Goal: Check status

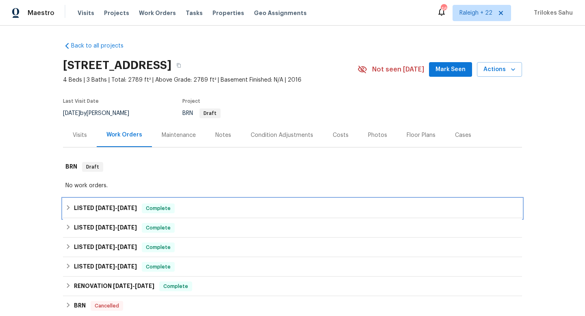
click at [69, 209] on icon at bounding box center [68, 208] width 6 height 6
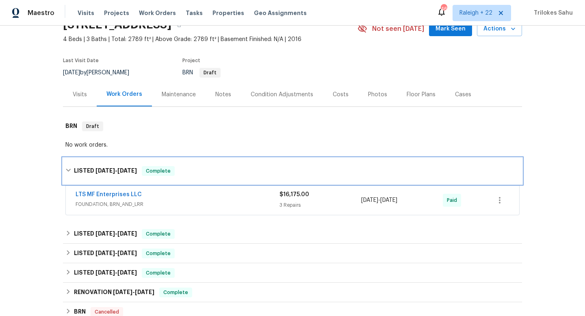
scroll to position [57, 0]
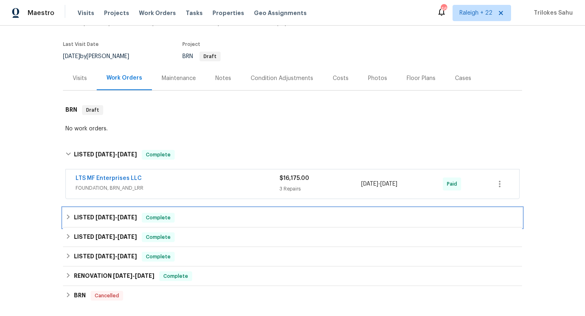
click at [66, 222] on div "LISTED [DATE] - [DATE] Complete" at bounding box center [292, 218] width 454 height 10
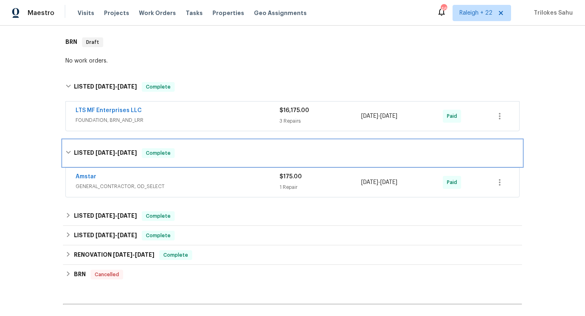
scroll to position [132, 0]
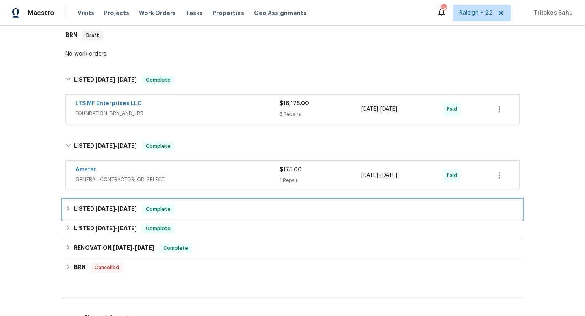
click at [69, 214] on div "LISTED [DATE] - [DATE] Complete" at bounding box center [292, 209] width 454 height 10
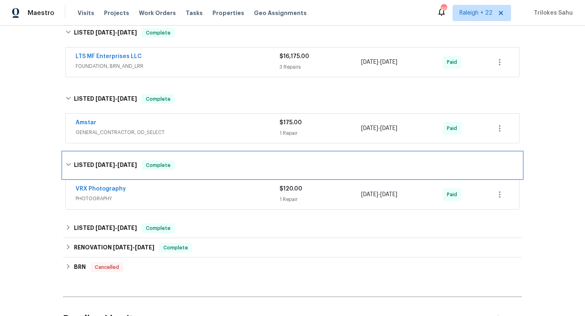
scroll to position [208, 0]
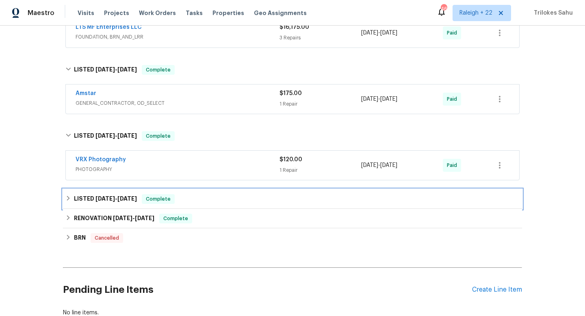
click at [67, 205] on div "LISTED [DATE] - [DATE] Complete" at bounding box center [292, 198] width 459 height 19
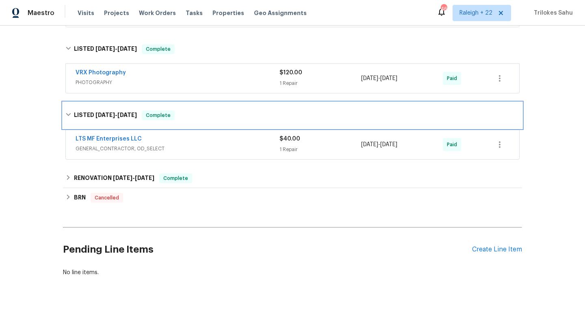
scroll to position [298, 0]
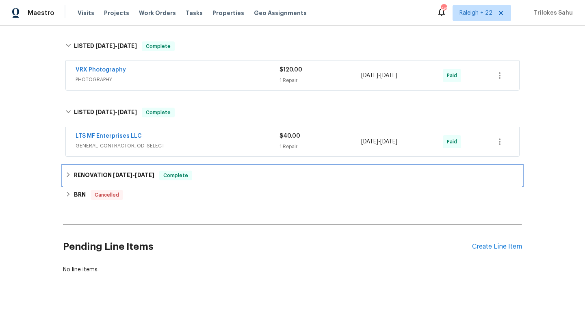
click at [69, 180] on div "RENOVATION [DATE] - [DATE] Complete" at bounding box center [292, 176] width 454 height 10
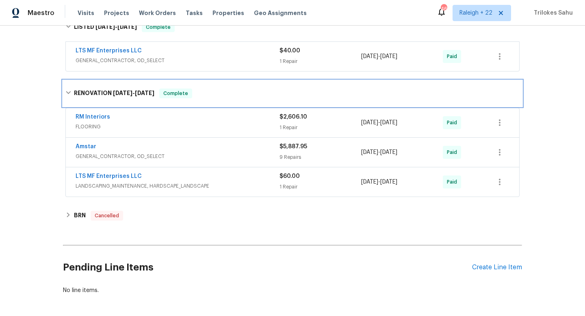
scroll to position [385, 0]
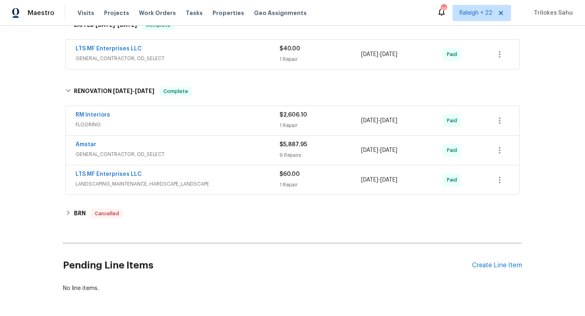
click at [96, 184] on span "LANDSCAPING_MAINTENANCE, HARDSCAPE_LANDSCAPE" at bounding box center [178, 184] width 204 height 8
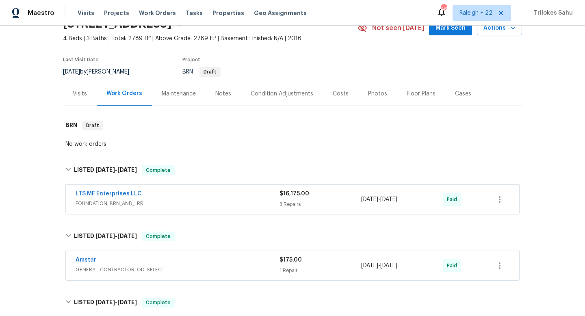
scroll to position [30, 0]
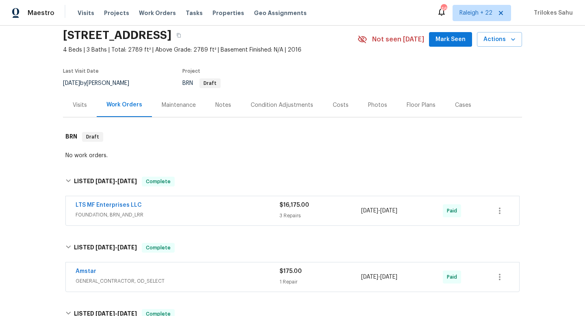
click at [73, 214] on div "LTS MF Enterprises LLC FOUNDATION, BRN_AND_LRR $16,175.00 3 Repairs [DATE] - [D…" at bounding box center [292, 210] width 453 height 29
click at [80, 214] on span "FOUNDATION, BRN_AND_LRR" at bounding box center [178, 215] width 204 height 8
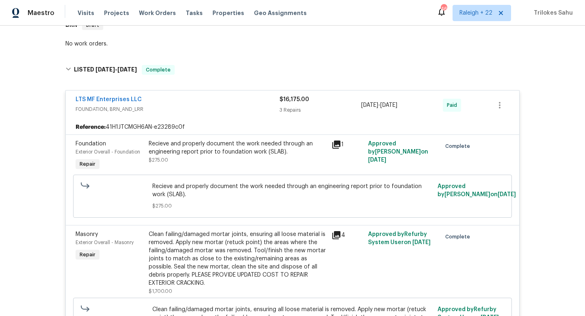
scroll to position [175, 0]
